Goal: Task Accomplishment & Management: Use online tool/utility

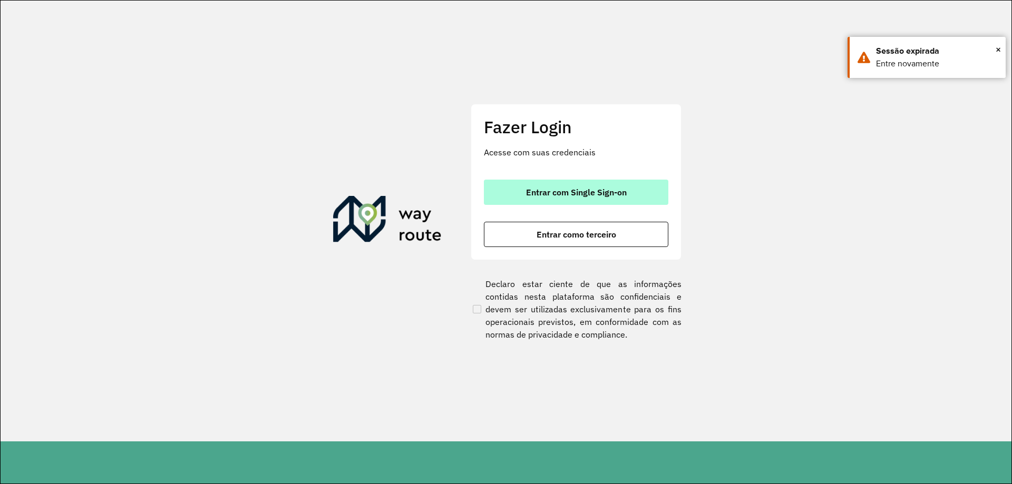
click at [580, 194] on span "Entrar com Single Sign-on" at bounding box center [576, 192] width 101 height 8
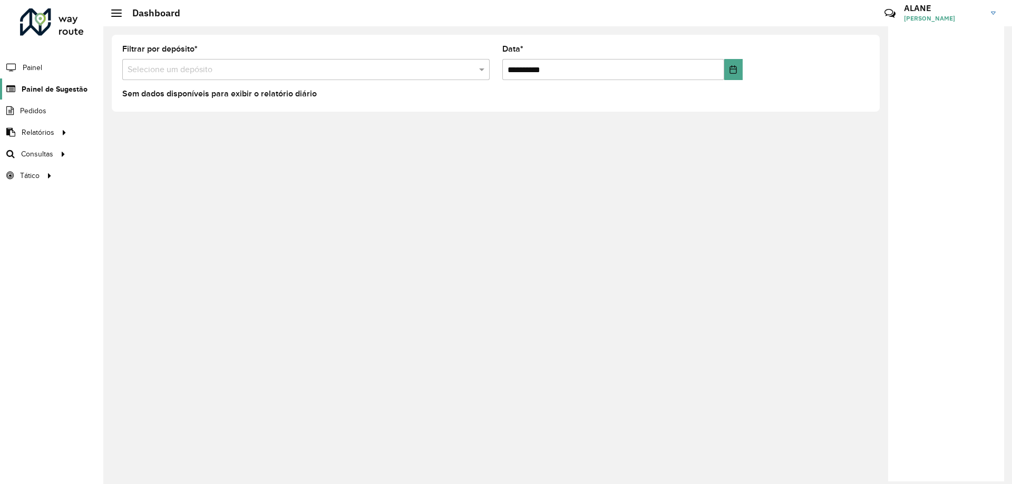
click at [67, 82] on link "Painel de Sugestão" at bounding box center [43, 89] width 87 height 21
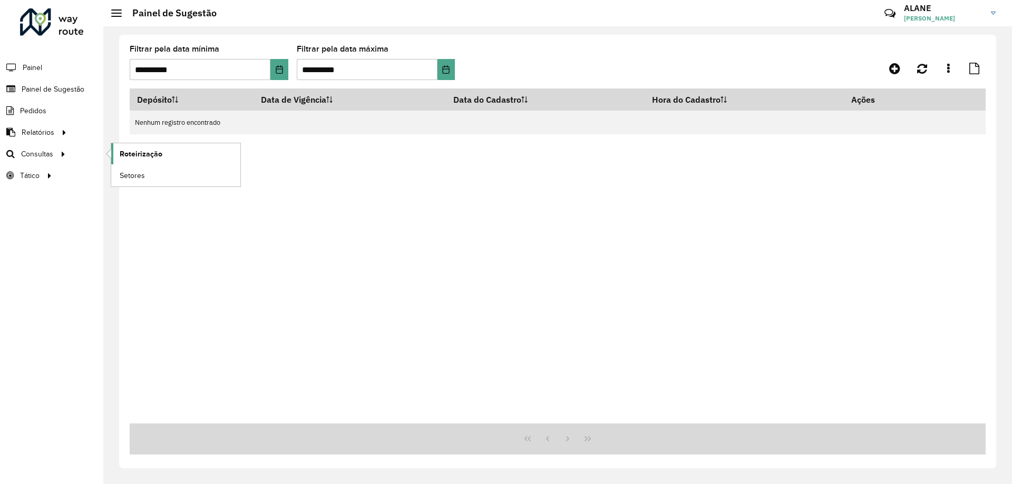
click at [154, 157] on span "Roteirização" at bounding box center [141, 154] width 43 height 11
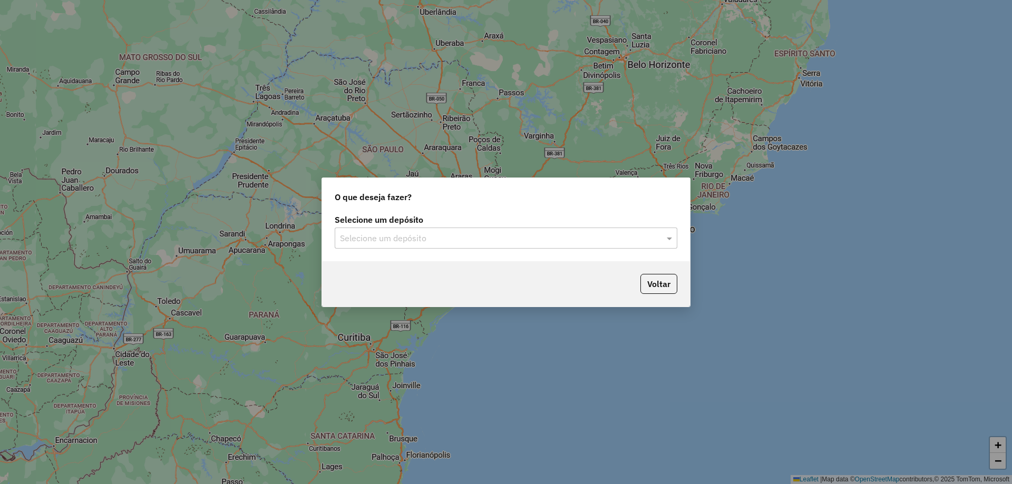
click at [363, 238] on input "text" at bounding box center [495, 238] width 311 height 13
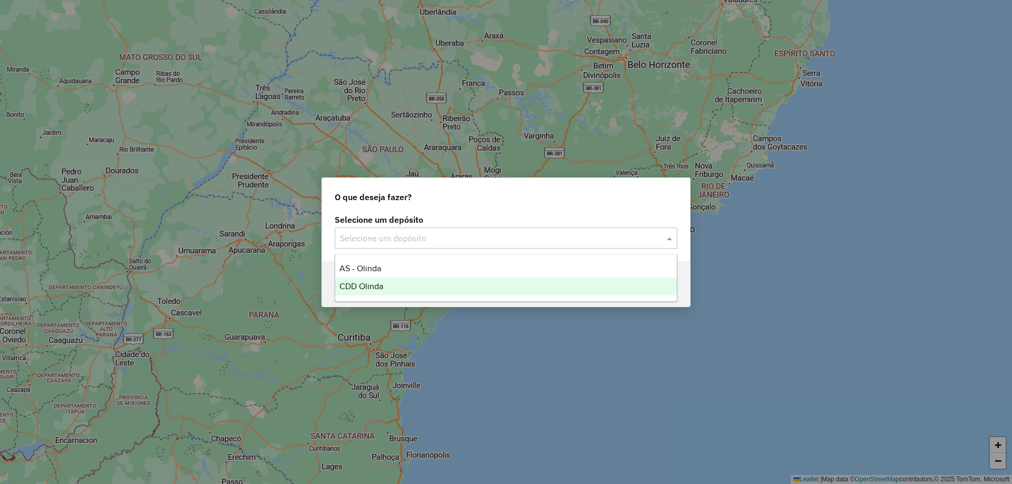
click at [384, 287] on div "CDD Olinda" at bounding box center [505, 287] width 341 height 18
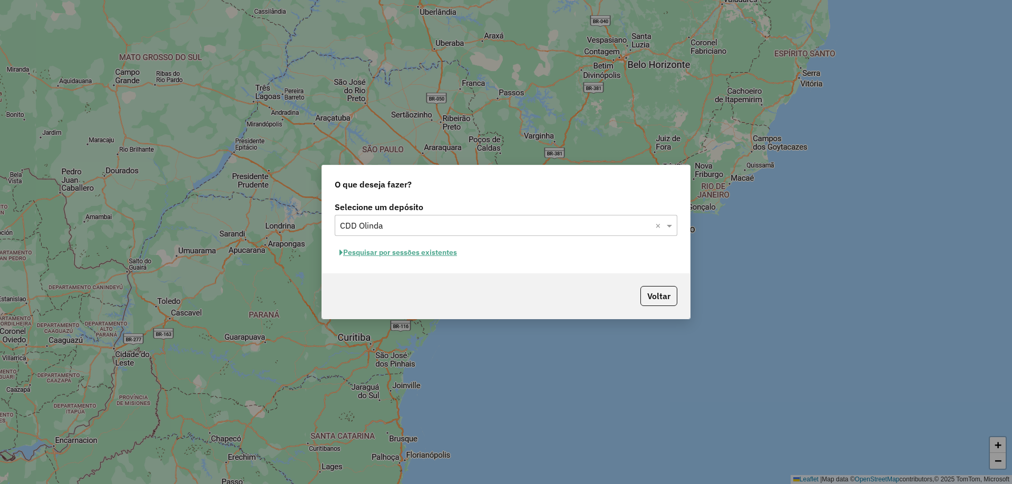
click at [433, 253] on button "Pesquisar por sessões existentes" at bounding box center [398, 253] width 127 height 16
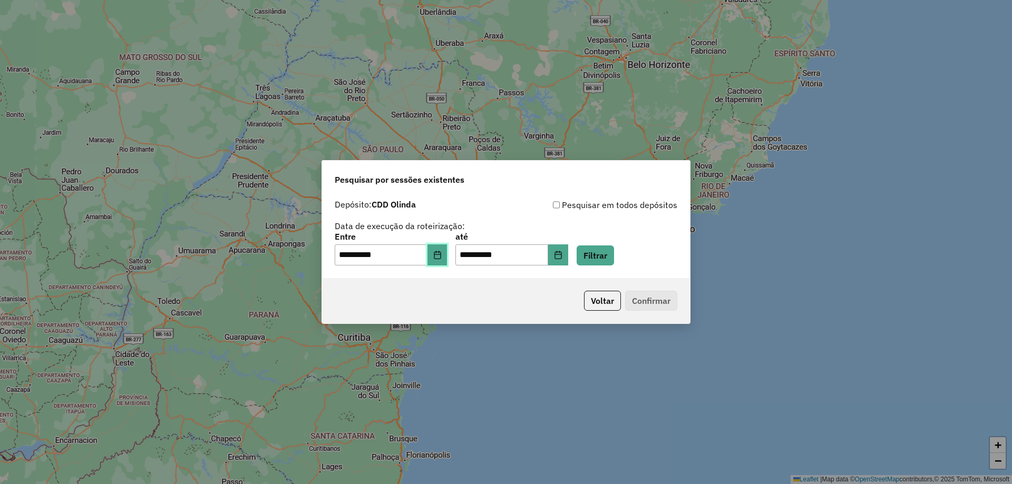
click at [447, 263] on button "Choose Date" at bounding box center [437, 255] width 20 height 21
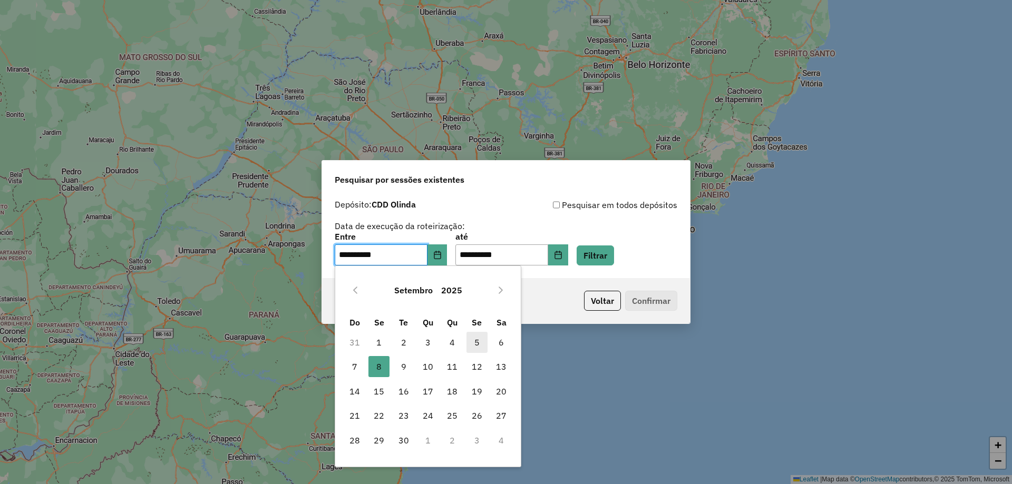
click at [474, 349] on span "5" at bounding box center [476, 342] width 21 height 21
type input "**********"
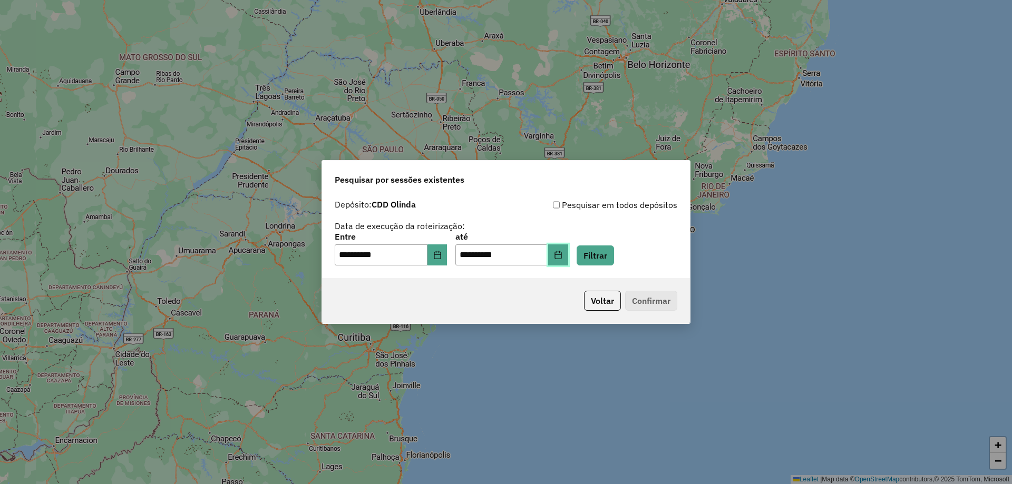
click at [568, 261] on button "Choose Date" at bounding box center [558, 255] width 20 height 21
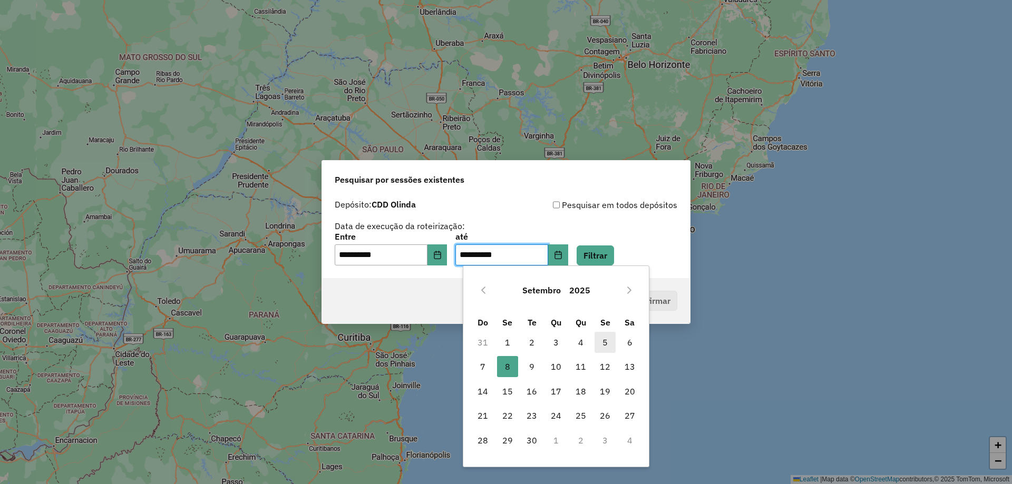
click at [603, 341] on span "5" at bounding box center [604, 342] width 21 height 21
type input "**********"
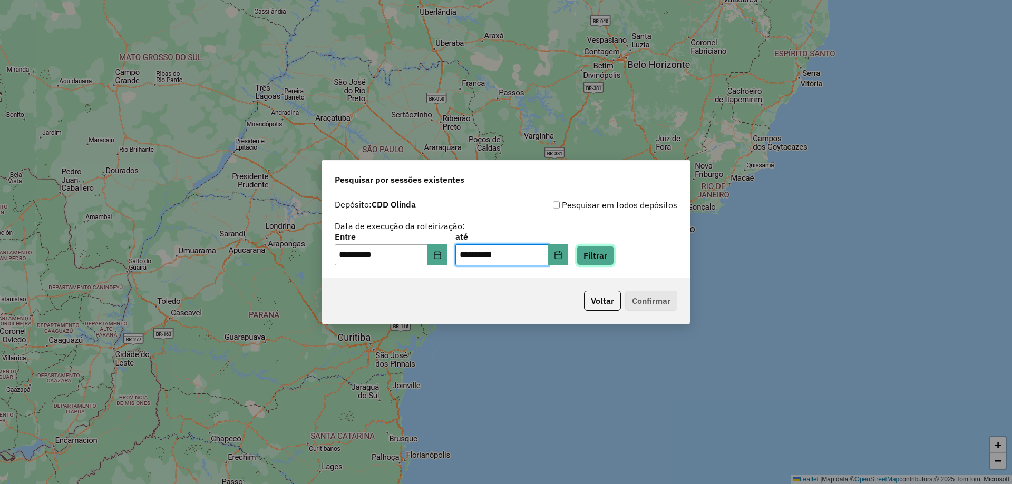
click at [611, 258] on button "Filtrar" at bounding box center [595, 256] width 37 height 20
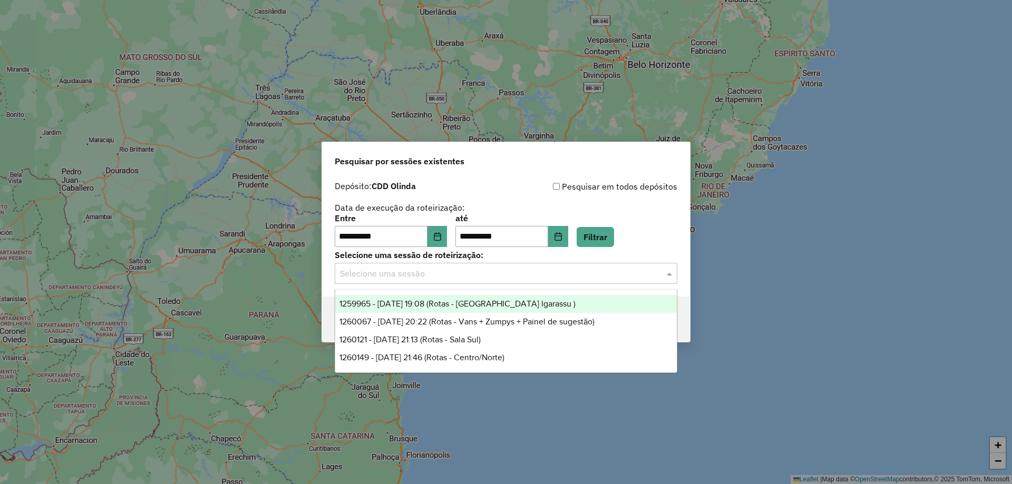
click at [404, 281] on div "Selecione uma sessão" at bounding box center [506, 273] width 343 height 21
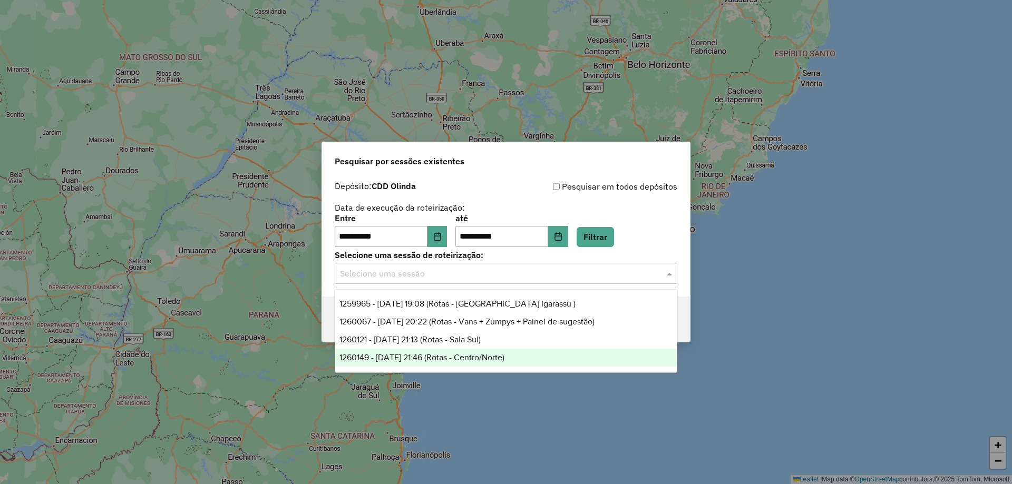
click at [463, 354] on span "1260149 - [DATE] 21:46 (Rotas - Centro/Norte)" at bounding box center [421, 357] width 165 height 9
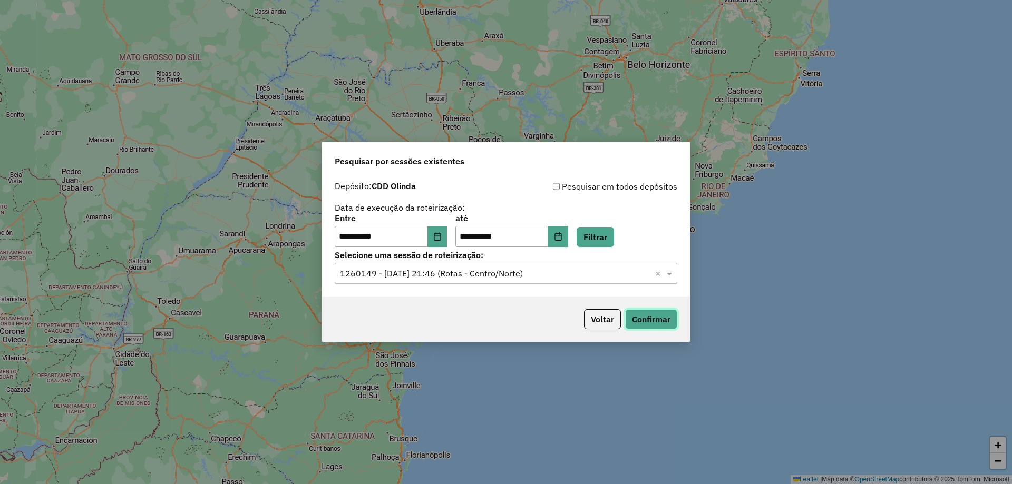
click at [647, 317] on button "Confirmar" at bounding box center [651, 319] width 52 height 20
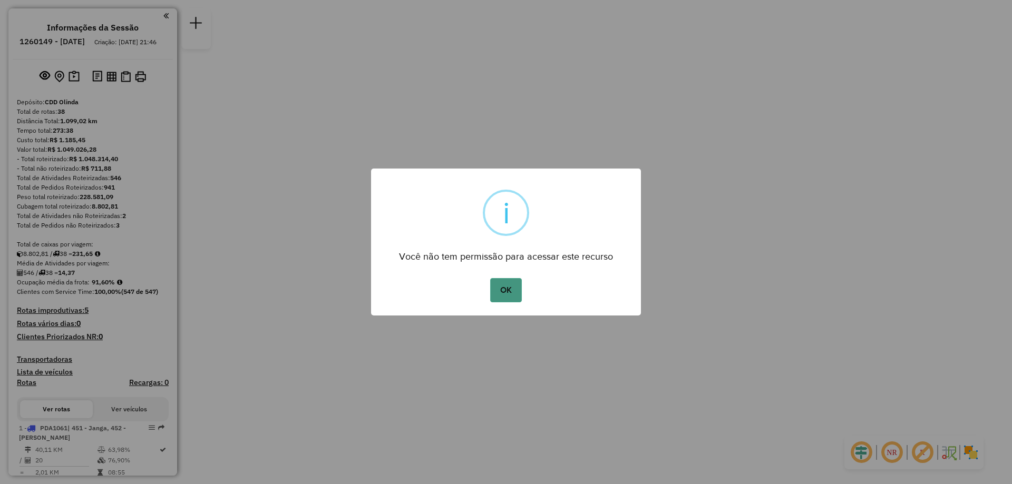
click at [502, 293] on button "OK" at bounding box center [505, 290] width 31 height 24
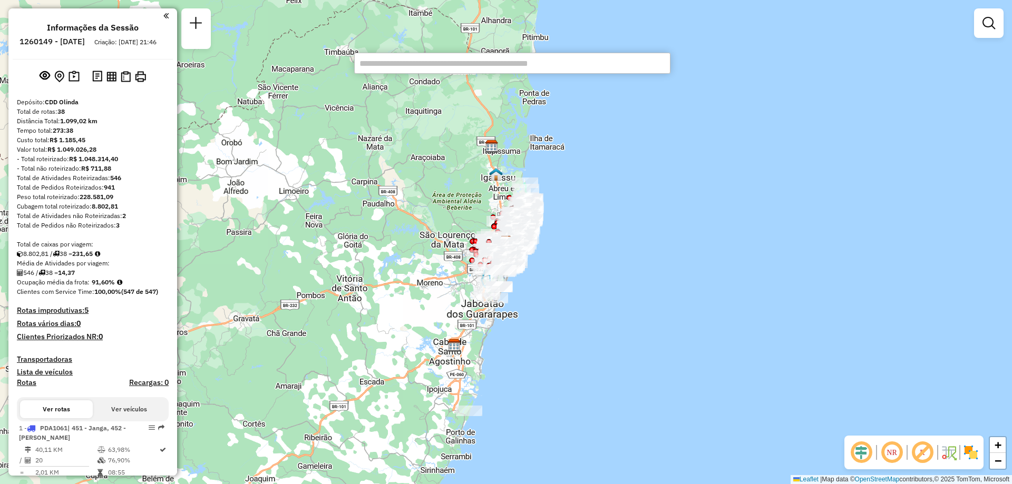
paste input "*****"
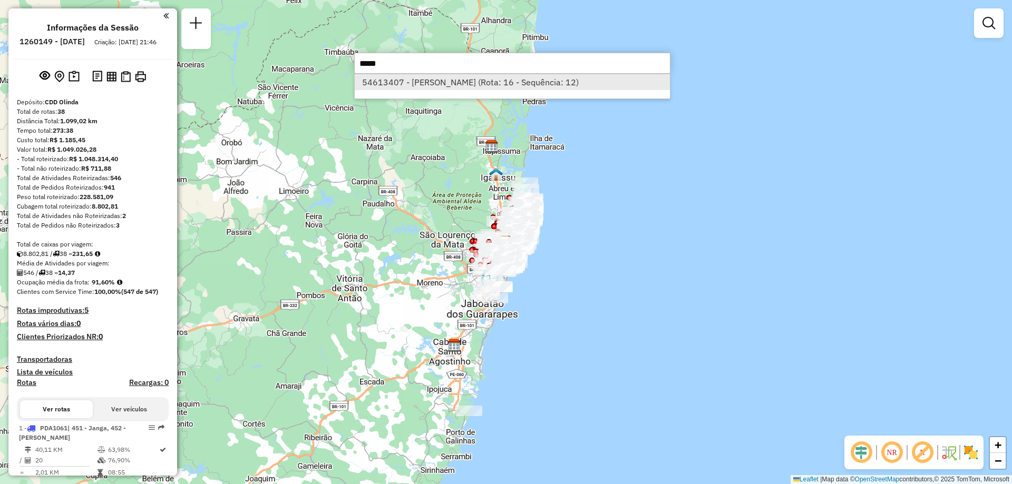
type input "*****"
click at [484, 82] on li "54613407 - INACIA JOSEFA SILVA (Rota: 16 - Sequência: 12)" at bounding box center [512, 82] width 315 height 16
select select "**********"
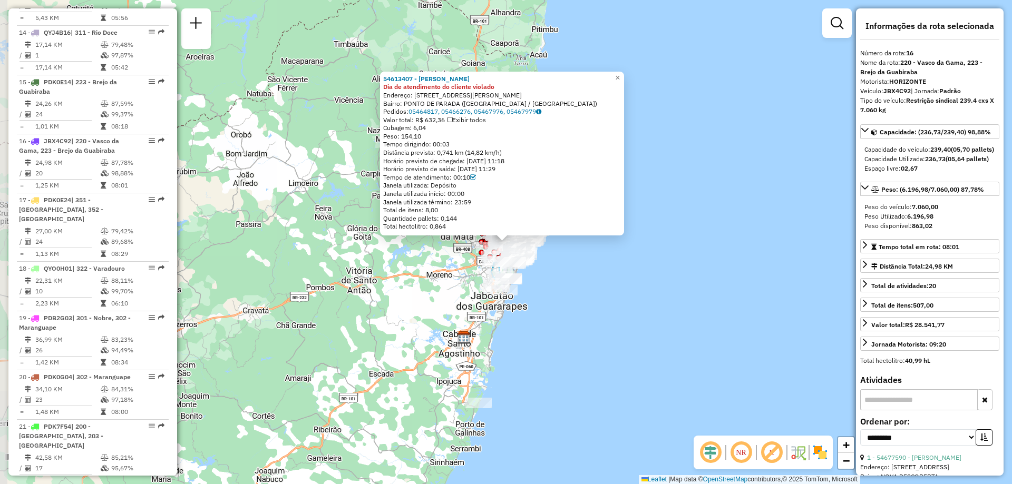
scroll to position [1261, 0]
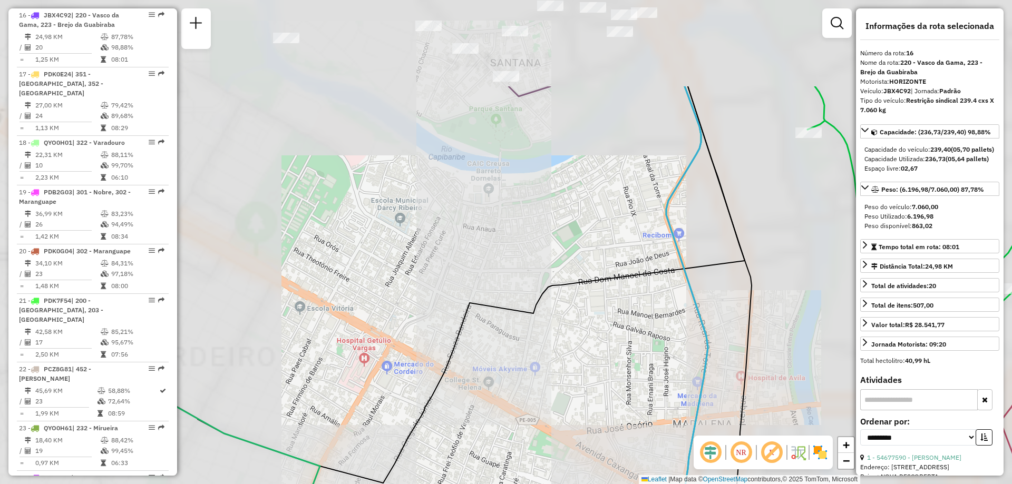
drag, startPoint x: 516, startPoint y: 215, endPoint x: 487, endPoint y: 465, distance: 252.0
click at [487, 465] on div "54613407 - INACIA JOSEFA SILVA Dia de atendimento do cliente violado Endereço: …" at bounding box center [506, 242] width 1012 height 484
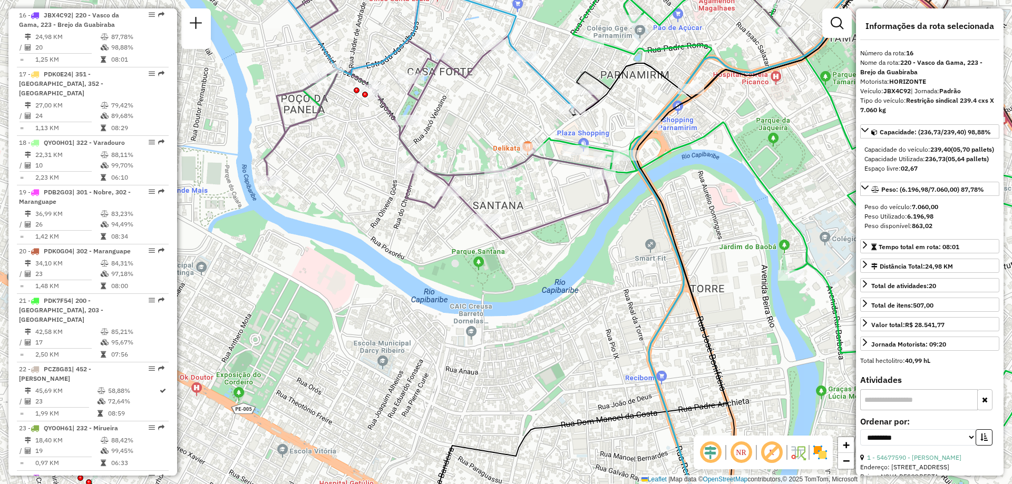
drag, startPoint x: 544, startPoint y: 199, endPoint x: 528, endPoint y: 426, distance: 227.1
click at [528, 239] on icon at bounding box center [436, 107] width 345 height 263
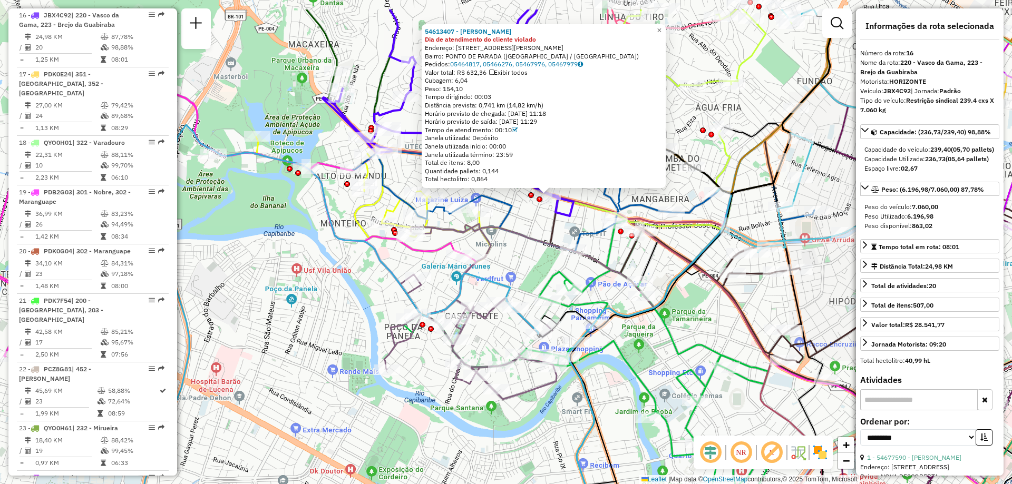
drag, startPoint x: 540, startPoint y: 198, endPoint x: 526, endPoint y: 284, distance: 87.5
click at [526, 284] on div "54613407 - INACIA JOSEFA SILVA Dia de atendimento do cliente violado Endereço: …" at bounding box center [506, 242] width 1012 height 484
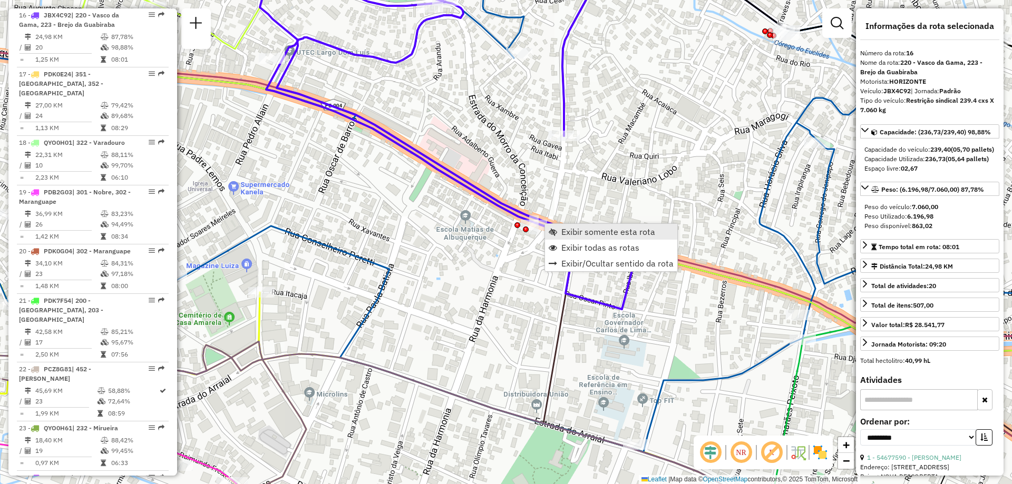
click at [558, 233] on link "Exibir somente esta rota" at bounding box center [611, 232] width 132 height 16
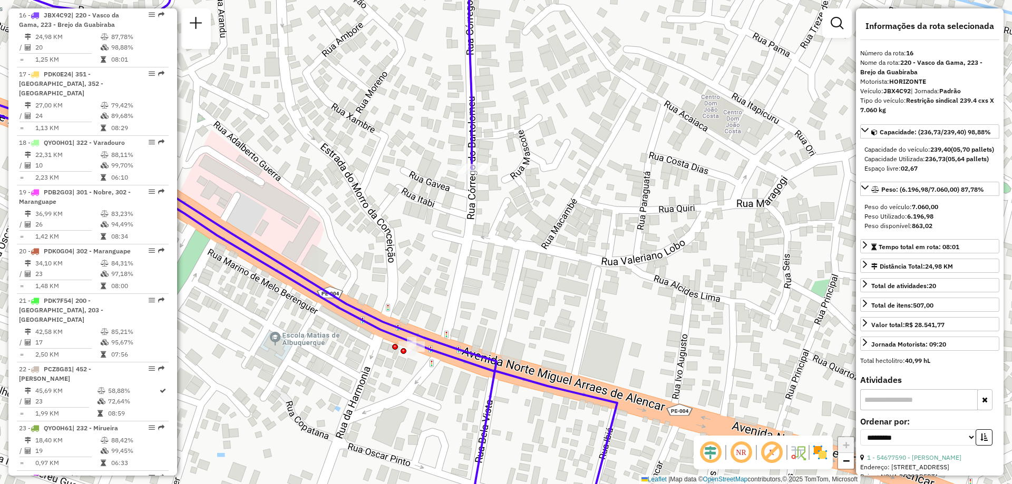
click at [434, 365] on div "Janela de atendimento Grade de atendimento Capacidade Transportadoras Veículos …" at bounding box center [506, 242] width 1012 height 484
